Goal: Find specific page/section: Find specific page/section

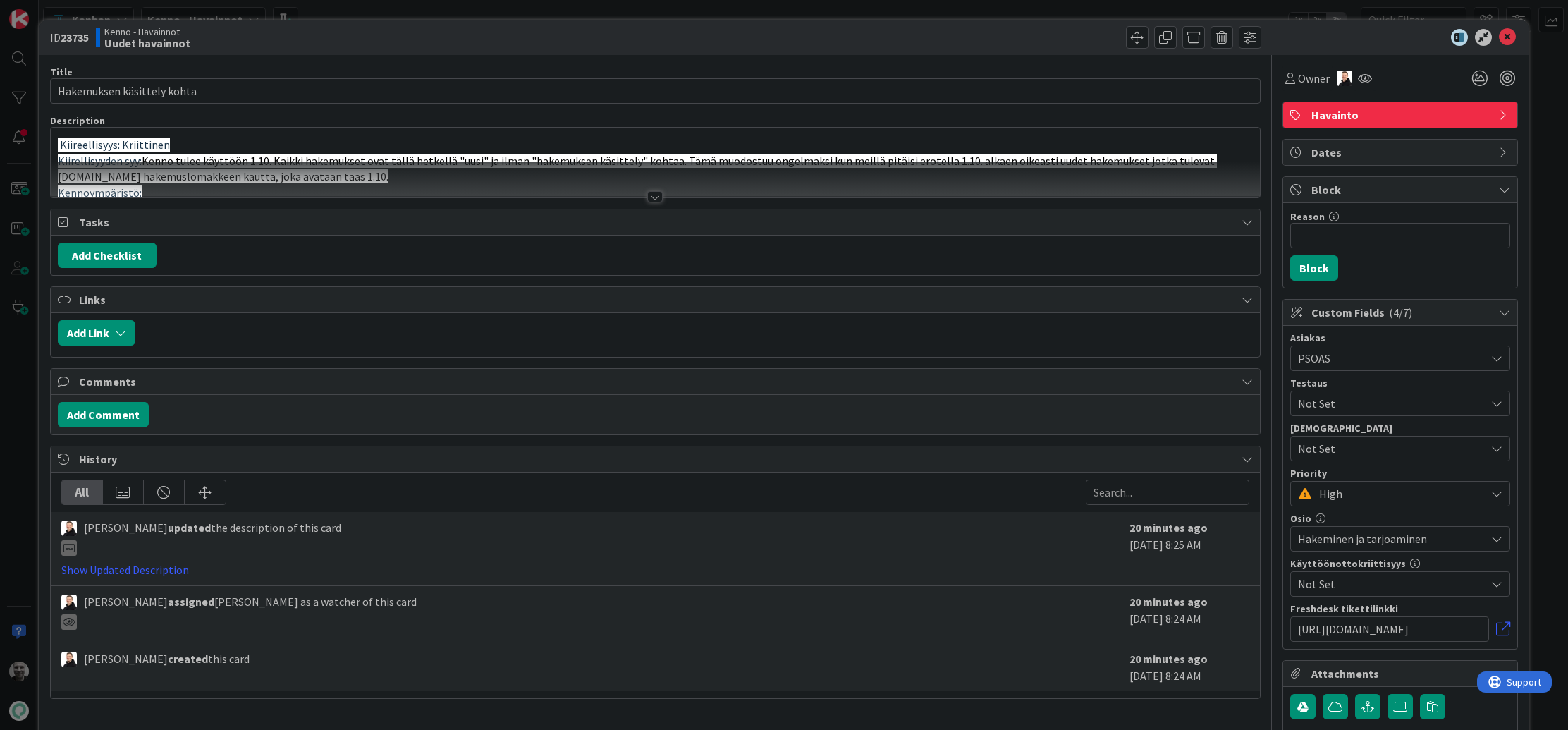
click at [328, 6] on div "ID 23735 Kenno - Havainnot Uudet havainnot Title 26 / 128 Hakemuksen käsittely …" at bounding box center [784, 365] width 1568 height 730
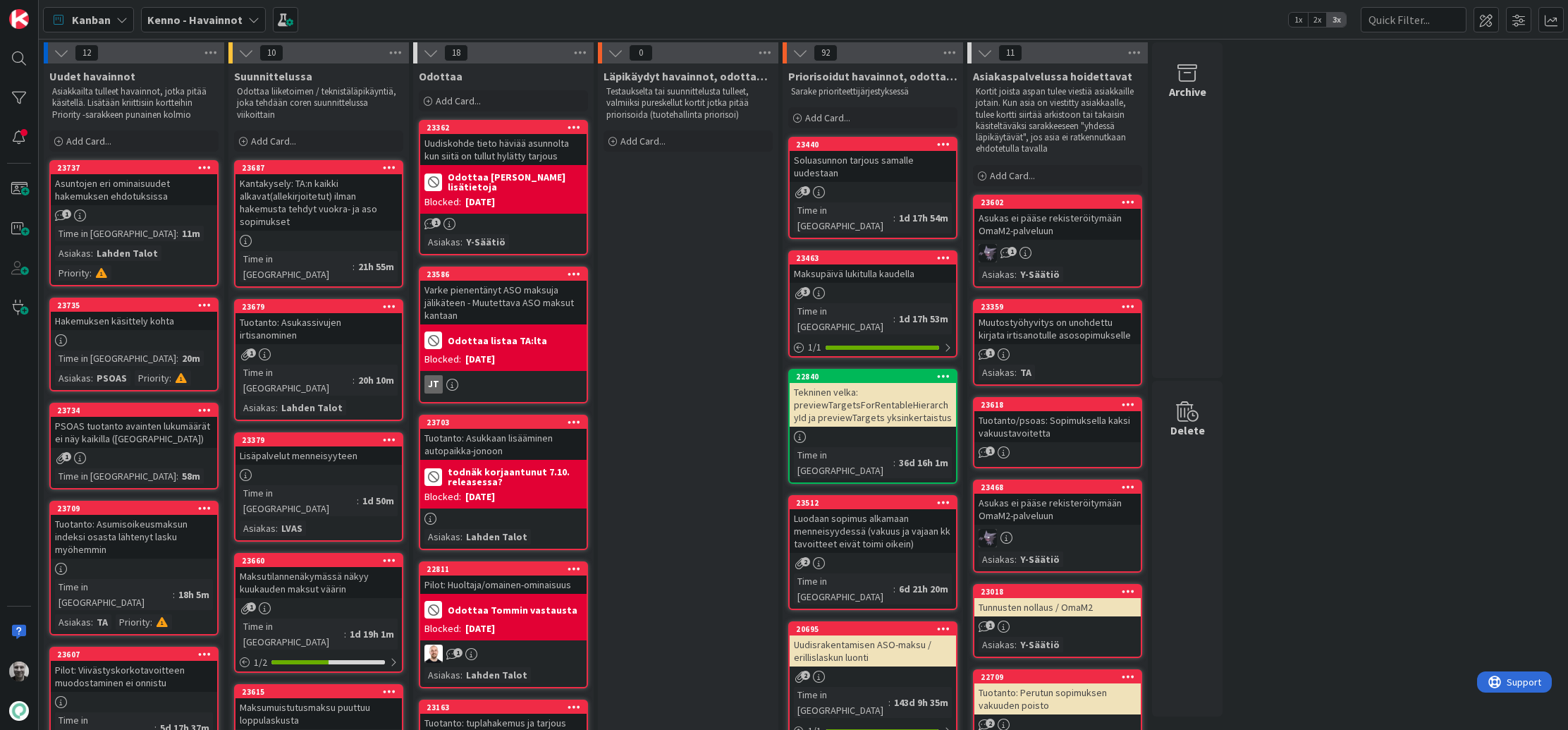
click at [214, 18] on b "Kenno - Havainnot" at bounding box center [195, 19] width 95 height 14
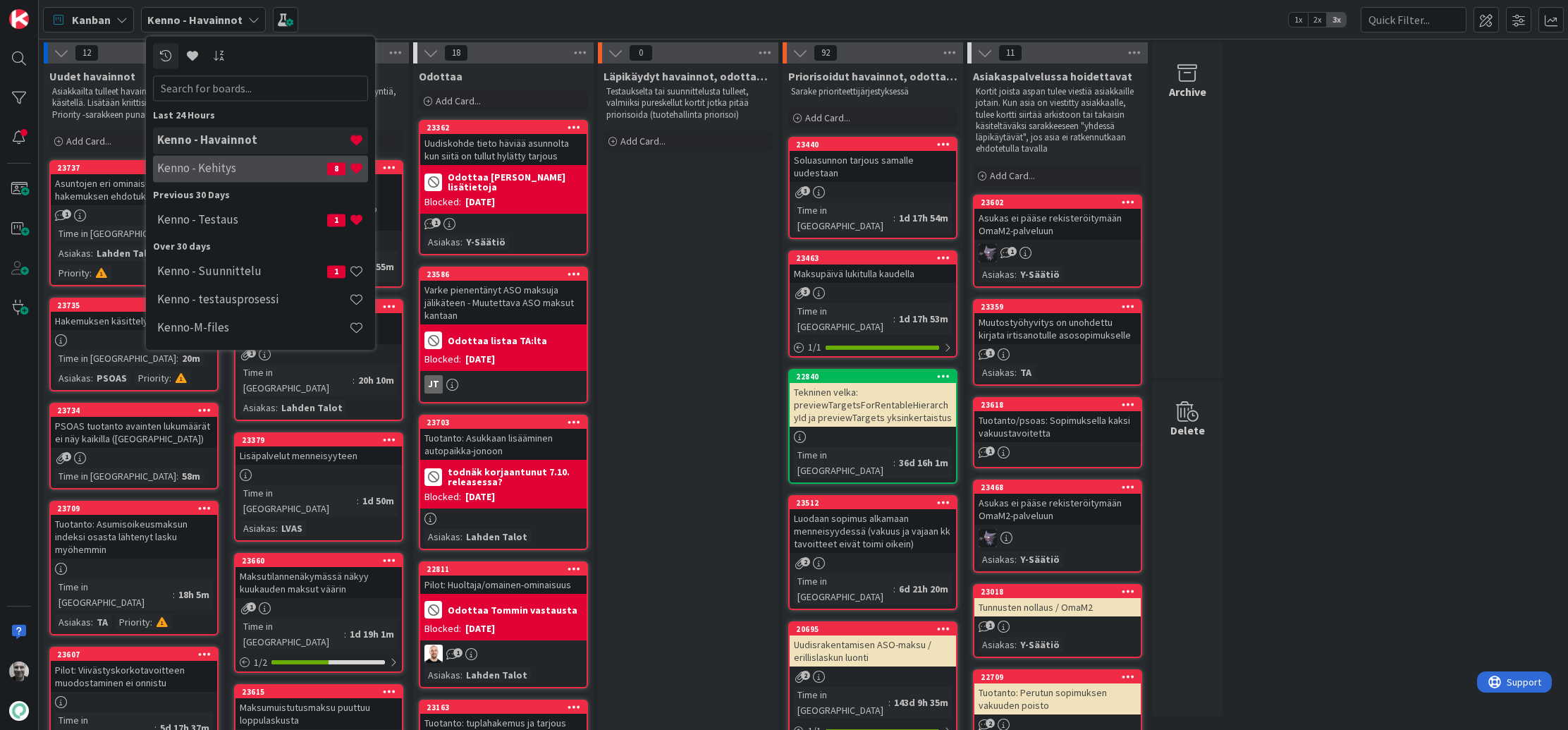
click at [240, 173] on h4 "Kenno - Kehitys" at bounding box center [242, 168] width 170 height 14
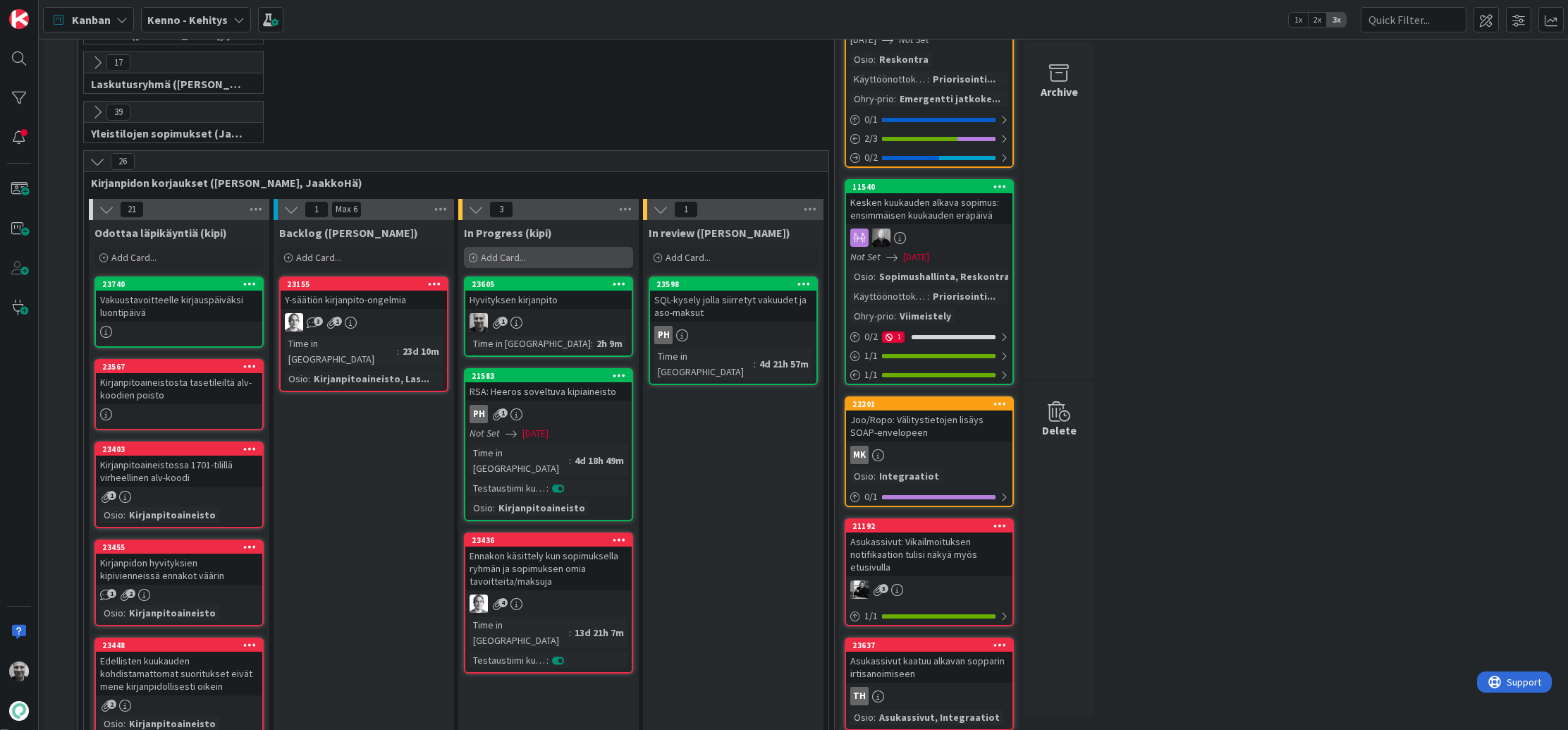
scroll to position [329, 0]
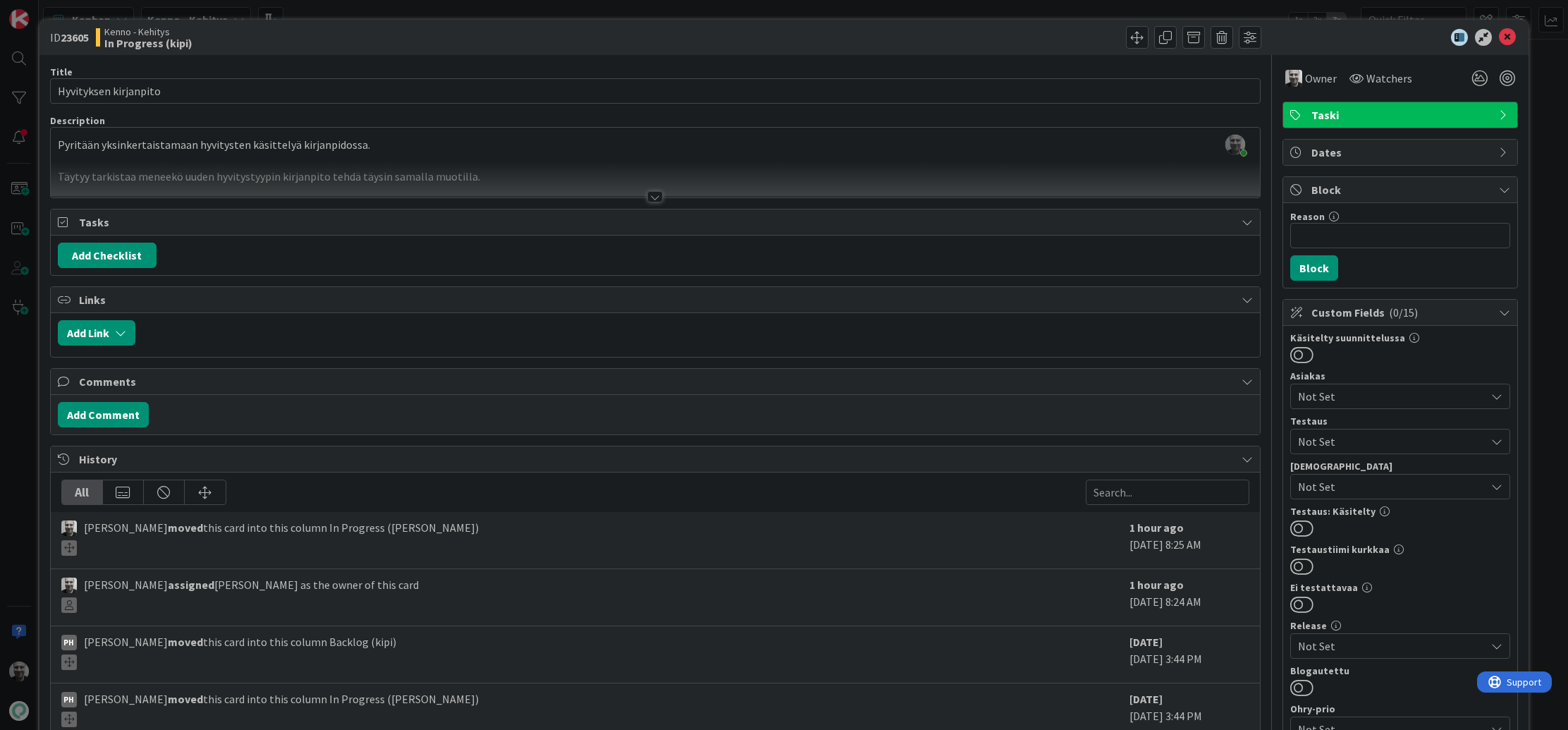
scroll to position [161, 0]
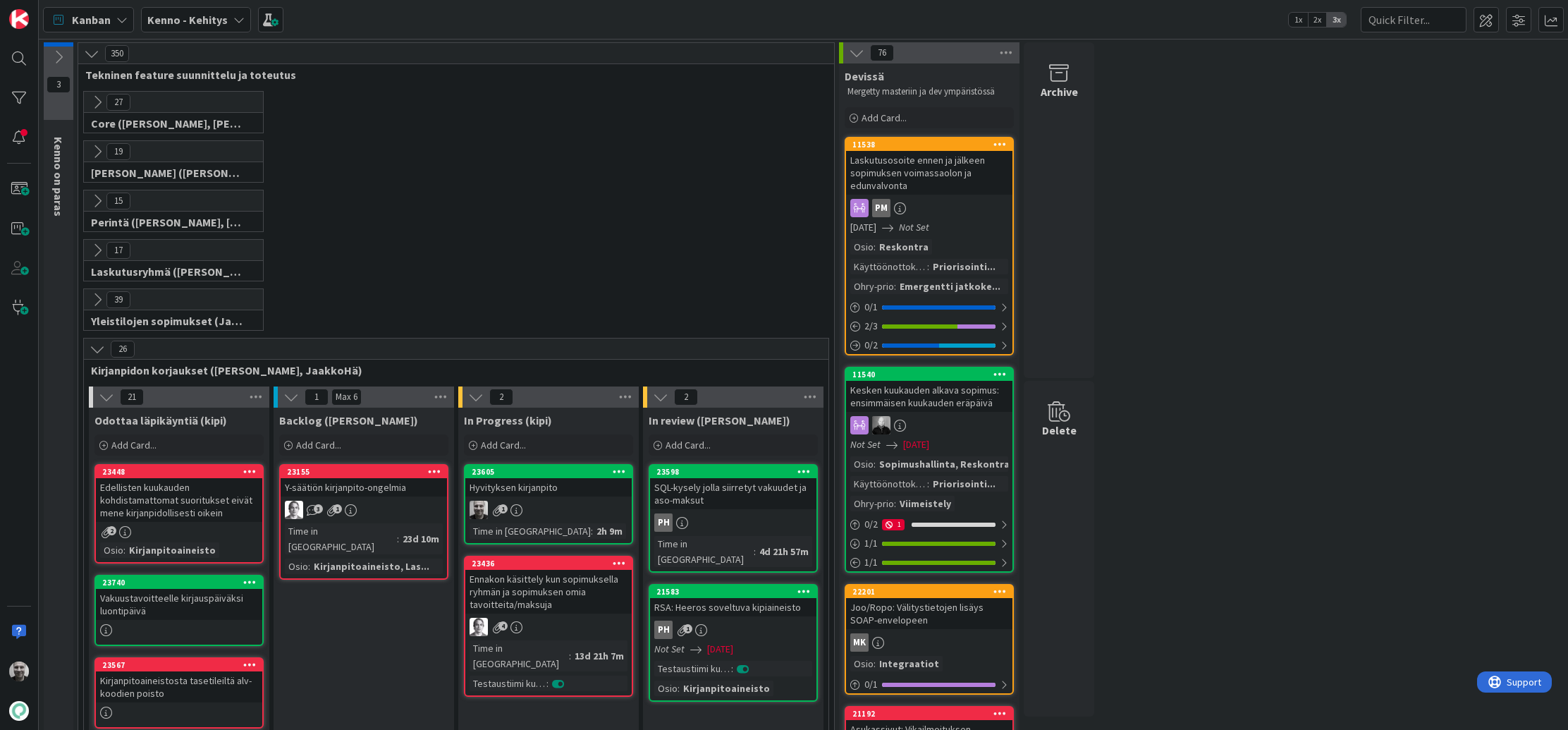
scroll to position [329, 0]
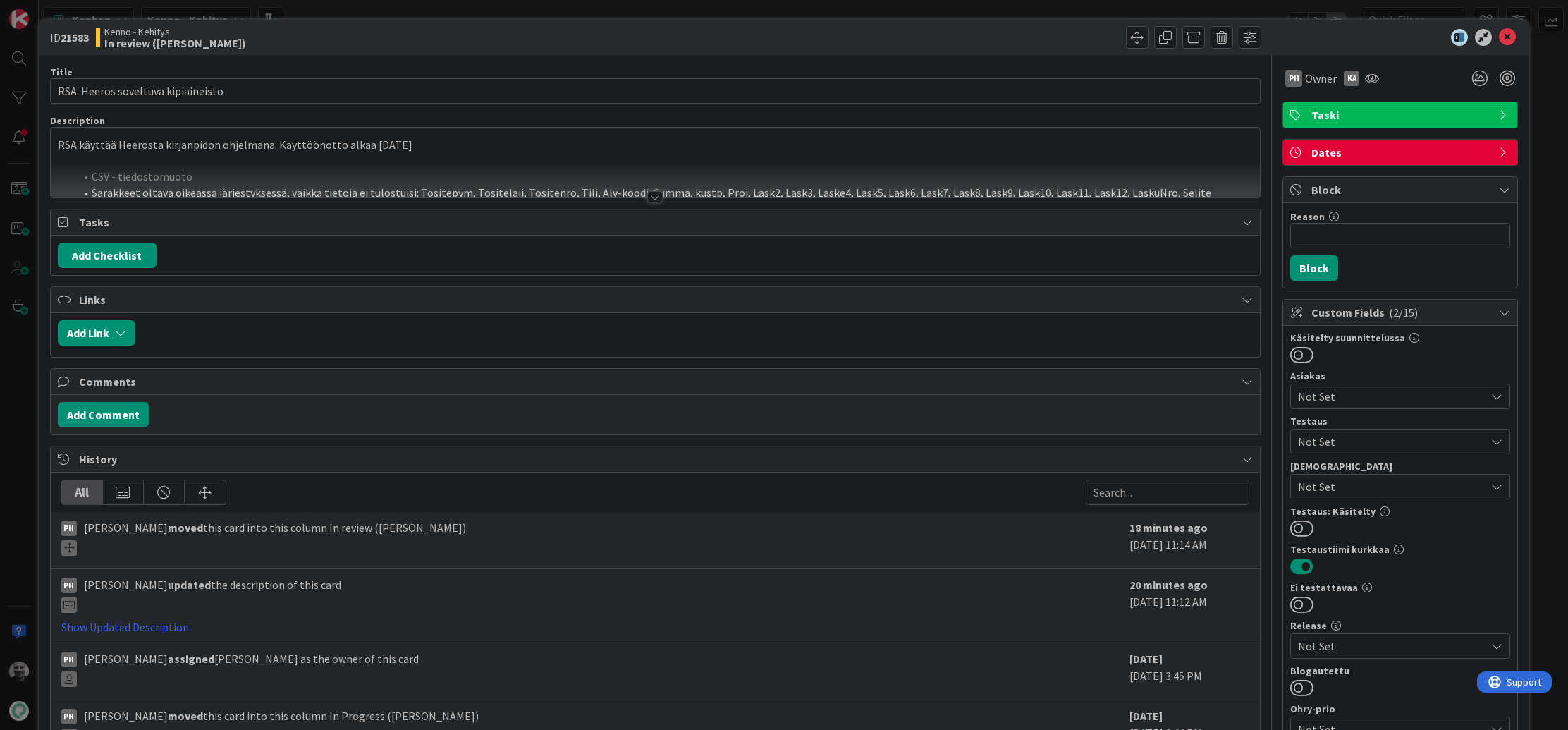
click at [654, 192] on div at bounding box center [655, 196] width 16 height 11
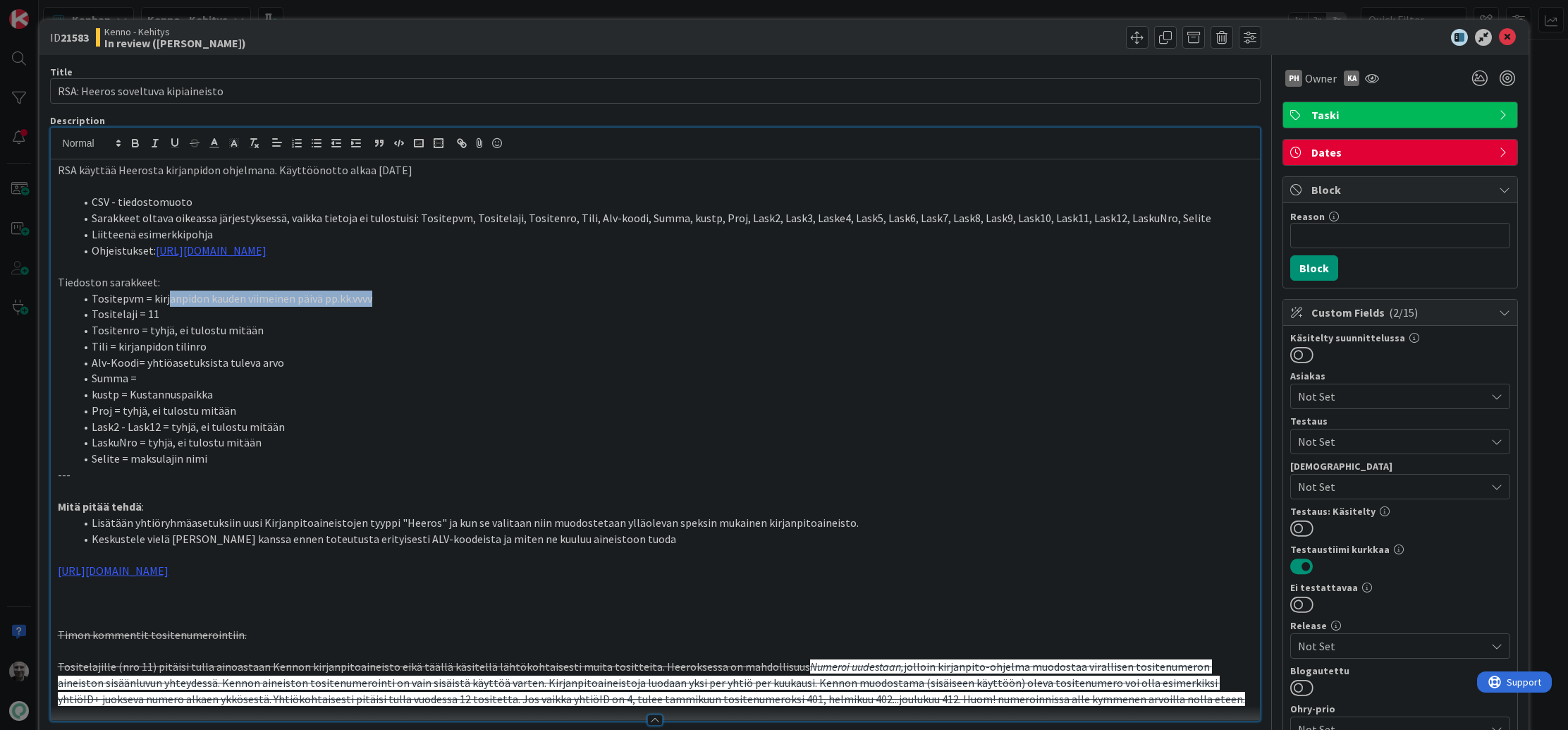
drag, startPoint x: 165, startPoint y: 299, endPoint x: 445, endPoint y: 300, distance: 280.0
click at [445, 299] on li "Tositepvm = kirjanpidon kauden viimeinen päivä pp.kk.vvvv" at bounding box center [664, 299] width 1179 height 16
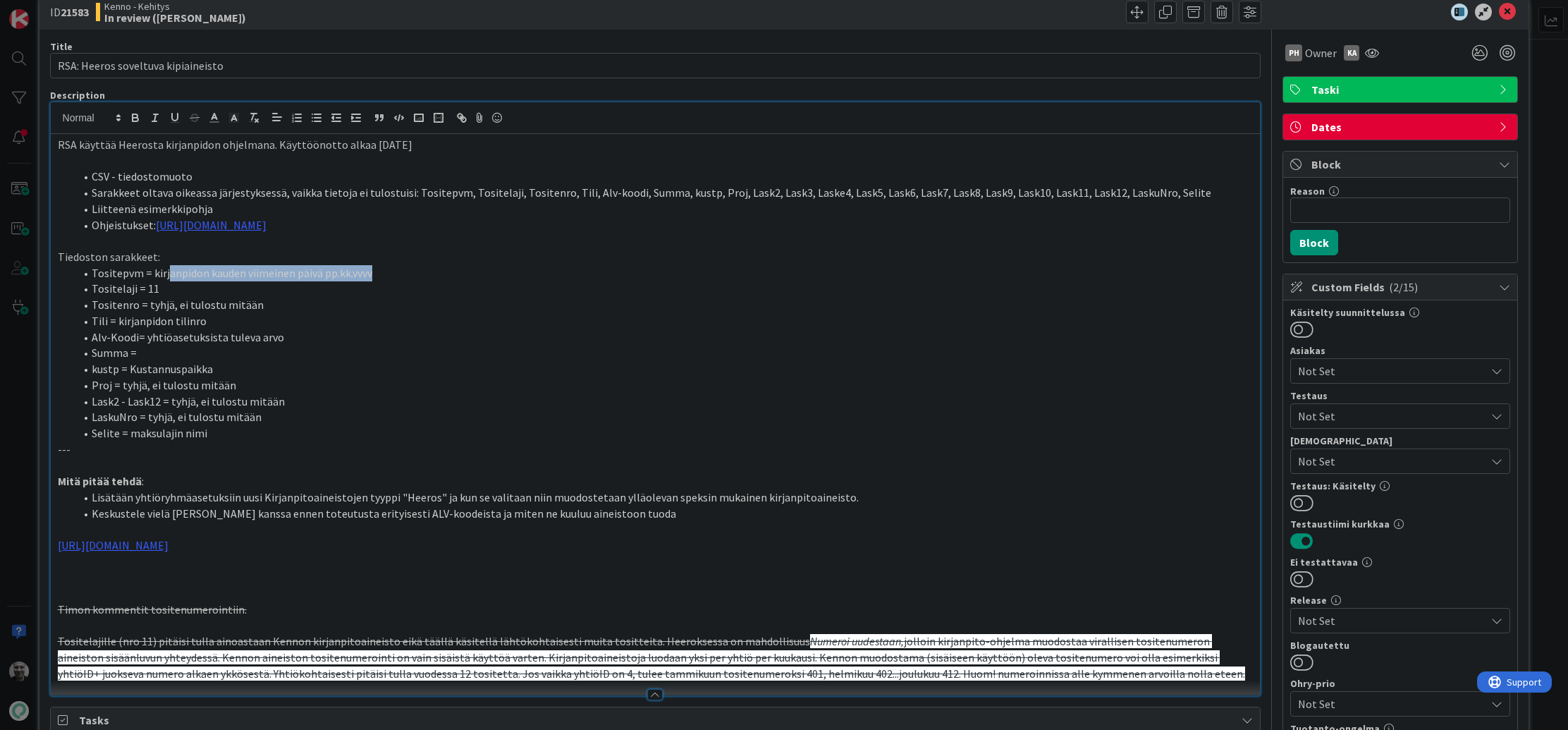
scroll to position [30, 0]
